Goal: Transaction & Acquisition: Subscribe to service/newsletter

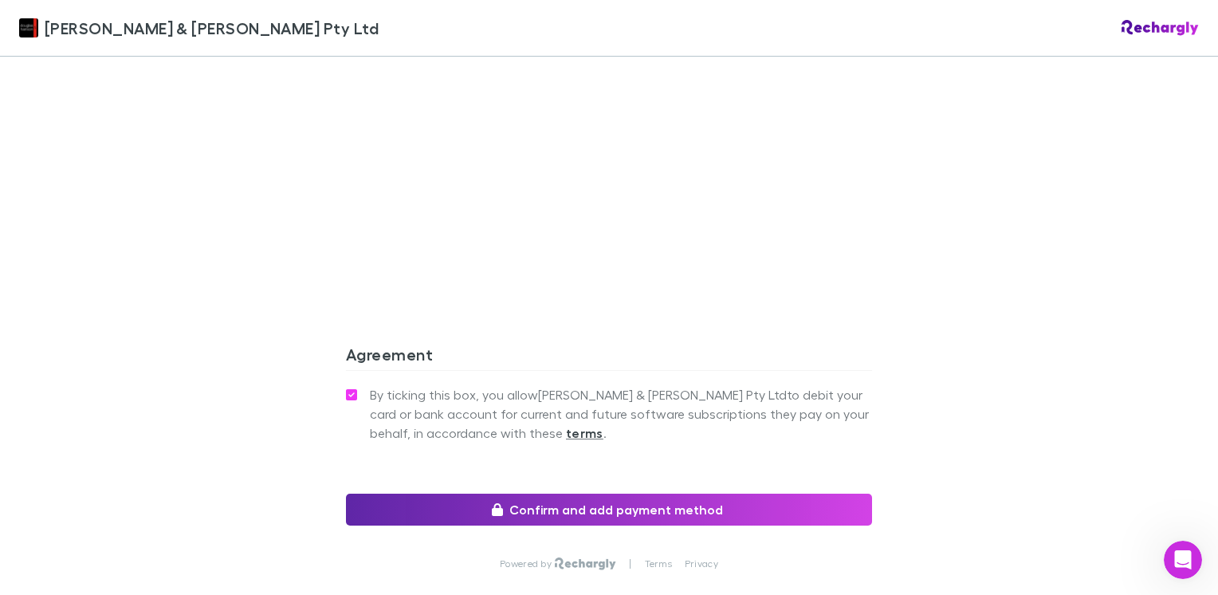
scroll to position [1463, 0]
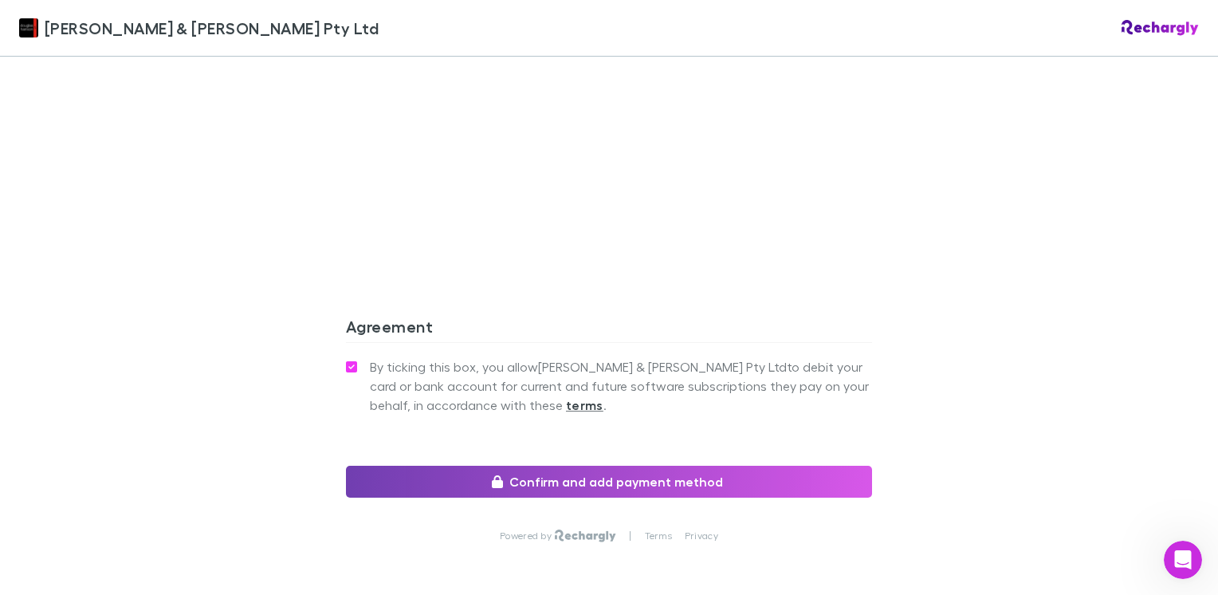
click at [720, 466] on button "Confirm and add payment method" at bounding box center [609, 482] width 526 height 32
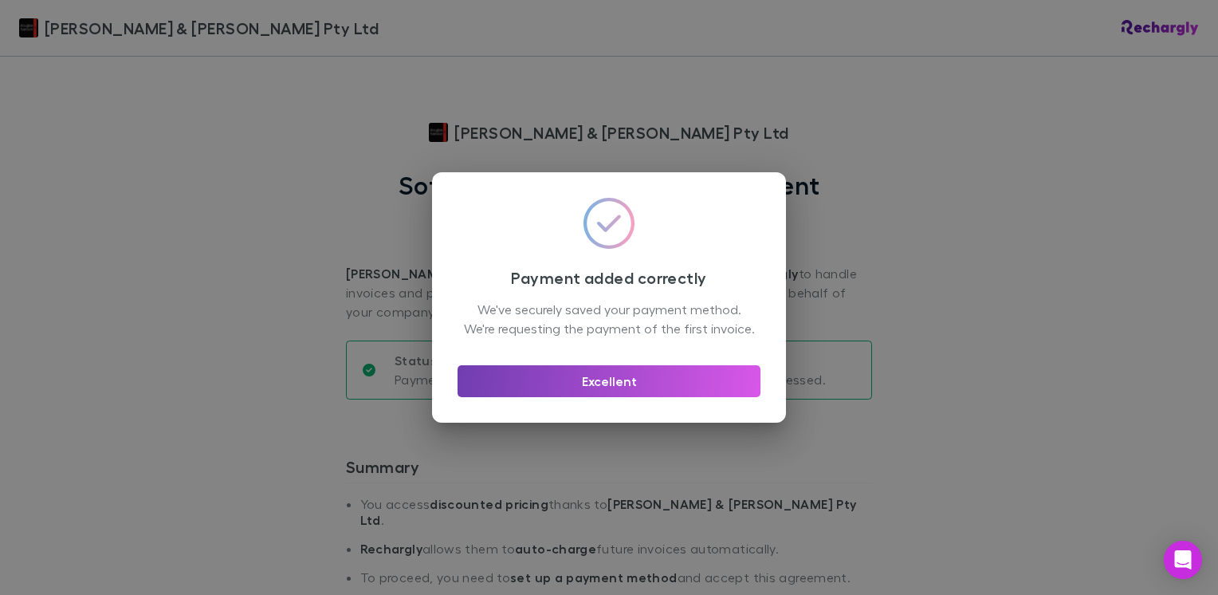
click at [608, 393] on button "Excellent" at bounding box center [609, 381] width 303 height 32
